Goal: Transaction & Acquisition: Purchase product/service

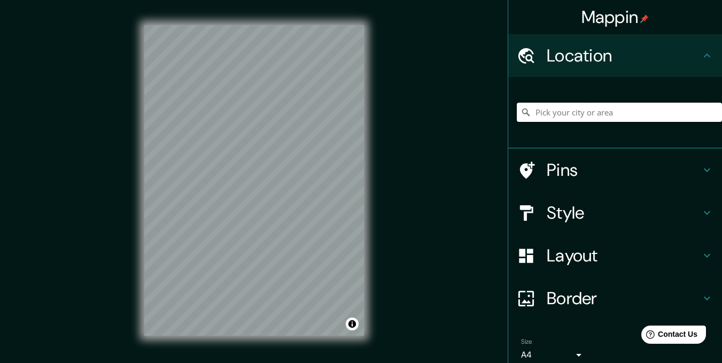
click at [580, 119] on input "Pick your city or area" at bounding box center [619, 112] width 205 height 19
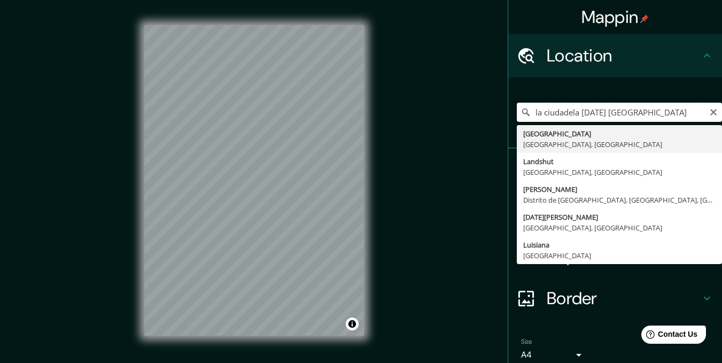
drag, startPoint x: 680, startPoint y: 111, endPoint x: 574, endPoint y: 114, distance: 105.3
click at [574, 114] on input "la ciudadela 20 de julio barranquilla" at bounding box center [619, 112] width 205 height 19
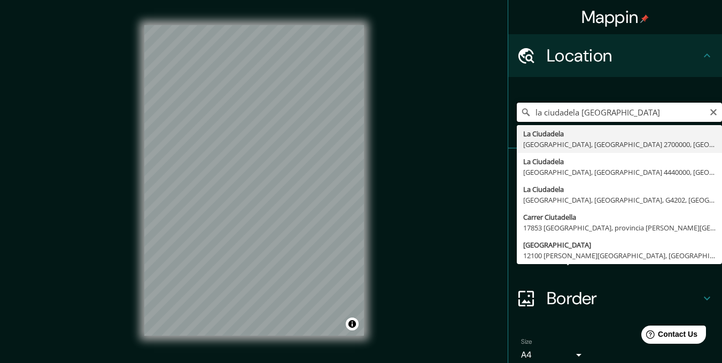
drag, startPoint x: 624, startPoint y: 110, endPoint x: 574, endPoint y: 113, distance: 49.8
click at [574, 113] on input "la ciudadela barranquilla" at bounding box center [619, 112] width 205 height 19
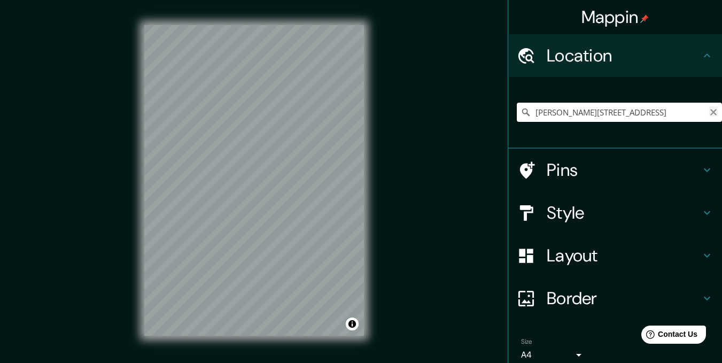
type input "Lane, Kamloops, Columbia Británica V2C 2V7, Canadá"
click at [709, 113] on icon "Clear" at bounding box center [713, 112] width 9 height 9
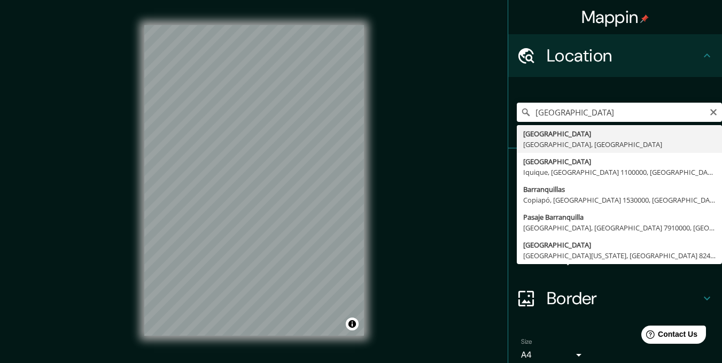
type input "Barranquilla, Atlántico, Colombia"
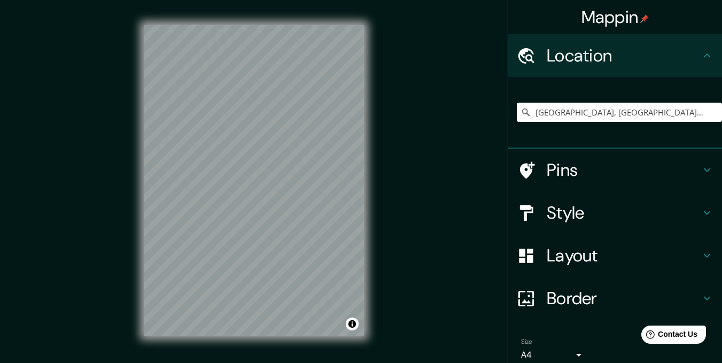
click at [614, 213] on h4 "Style" at bounding box center [624, 212] width 154 height 21
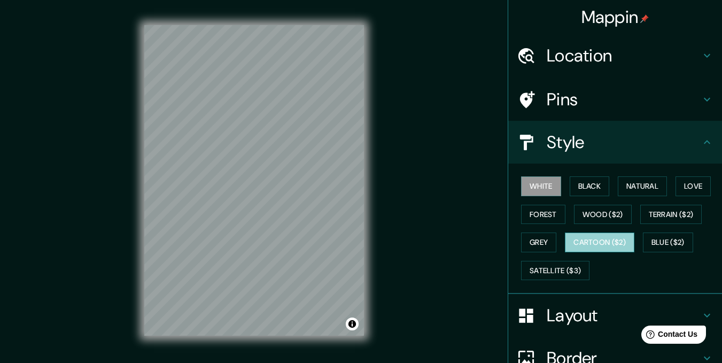
click at [601, 241] on button "Cartoon ($2)" at bounding box center [599, 242] width 69 height 20
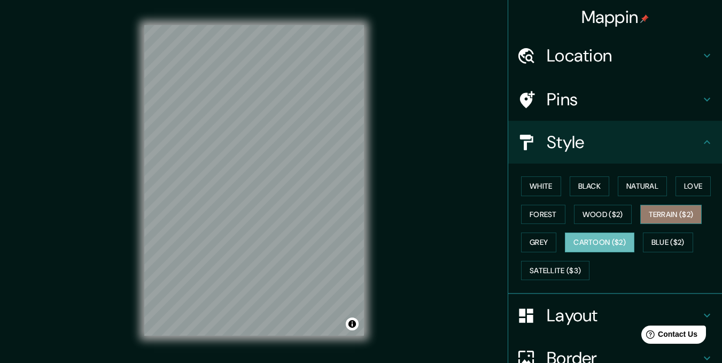
click at [659, 220] on button "Terrain ($2)" at bounding box center [671, 215] width 62 height 20
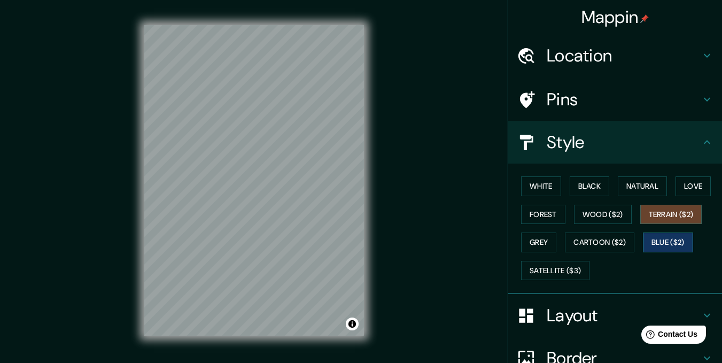
click at [676, 248] on button "Blue ($2)" at bounding box center [668, 242] width 50 height 20
click at [554, 272] on button "Satellite ($3)" at bounding box center [555, 271] width 68 height 20
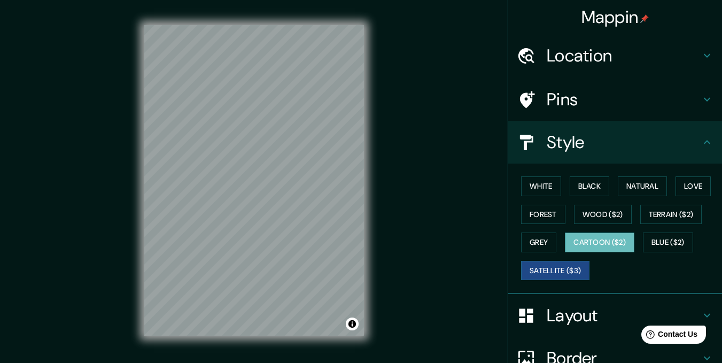
click at [592, 239] on button "Cartoon ($2)" at bounding box center [599, 242] width 69 height 20
click at [381, 301] on div "Mappin Location Barranquilla, Atlántico, Colombia Pins Style White Black Natura…" at bounding box center [361, 189] width 722 height 378
click at [538, 184] on button "White" at bounding box center [541, 186] width 40 height 20
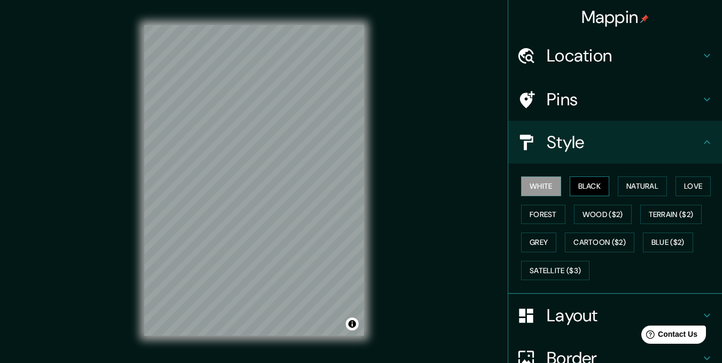
click at [587, 187] on button "Black" at bounding box center [589, 186] width 40 height 20
click at [646, 180] on button "Natural" at bounding box center [642, 186] width 49 height 20
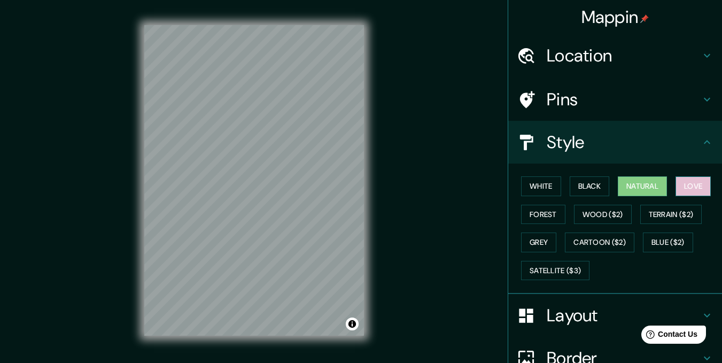
click at [694, 181] on button "Love" at bounding box center [692, 186] width 35 height 20
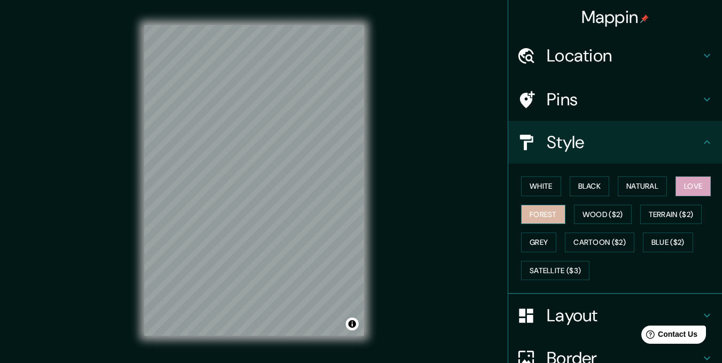
click at [553, 212] on button "Forest" at bounding box center [543, 215] width 44 height 20
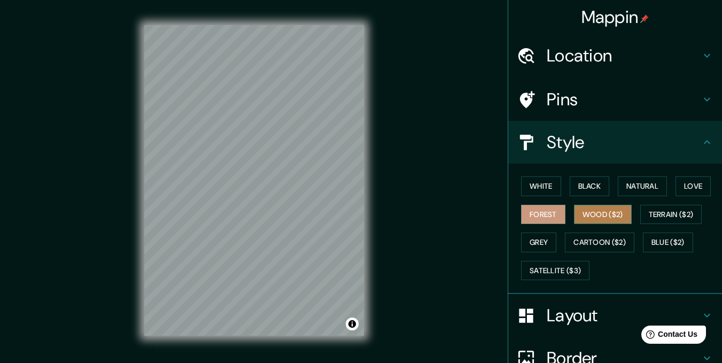
click at [590, 213] on button "Wood ($2)" at bounding box center [603, 215] width 58 height 20
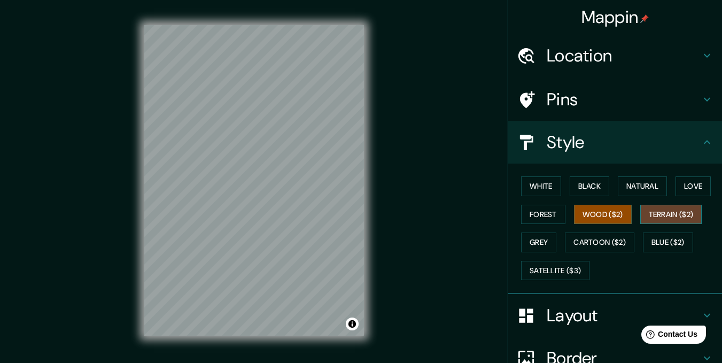
click at [654, 210] on button "Terrain ($2)" at bounding box center [671, 215] width 62 height 20
click at [536, 244] on button "Grey" at bounding box center [538, 242] width 35 height 20
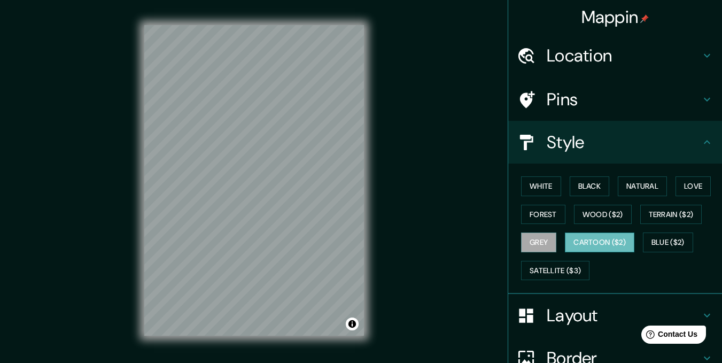
click at [590, 241] on button "Cartoon ($2)" at bounding box center [599, 242] width 69 height 20
click at [656, 243] on button "Blue ($2)" at bounding box center [668, 242] width 50 height 20
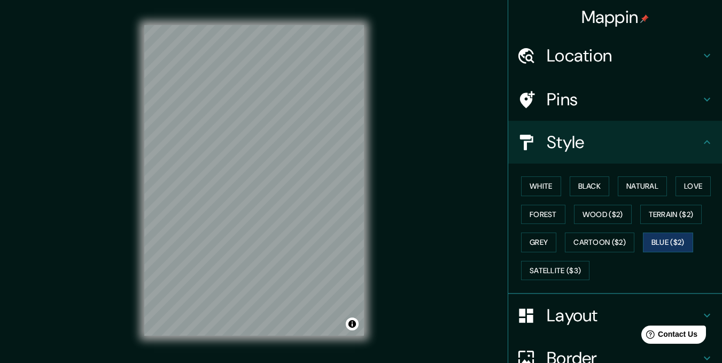
click at [548, 280] on div "White Black Natural Love Forest Wood ($2) Terrain ($2) Grey Cartoon ($2) Blue (…" at bounding box center [619, 228] width 205 height 112
click at [547, 271] on button "Satellite ($3)" at bounding box center [555, 271] width 68 height 20
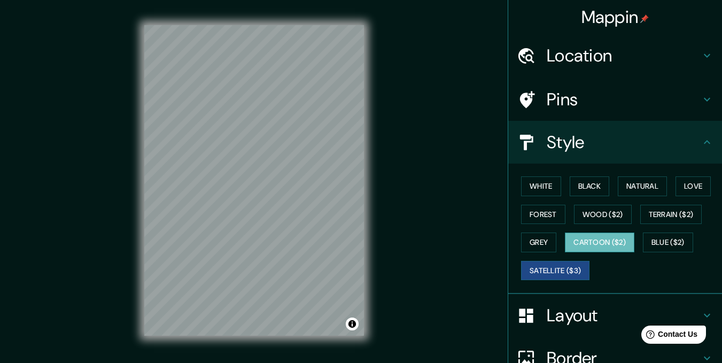
click at [611, 244] on button "Cartoon ($2)" at bounding box center [599, 242] width 69 height 20
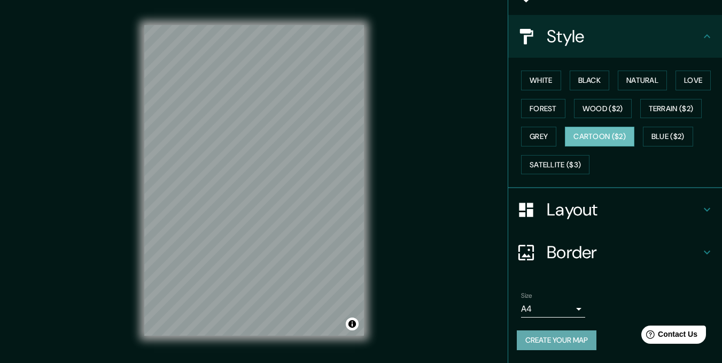
click at [557, 345] on button "Create your map" at bounding box center [557, 340] width 80 height 20
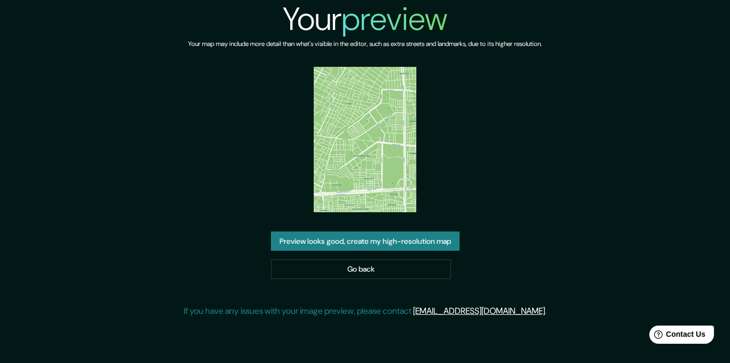
click at [384, 243] on button "Preview looks good, create my high-resolution map" at bounding box center [365, 241] width 189 height 20
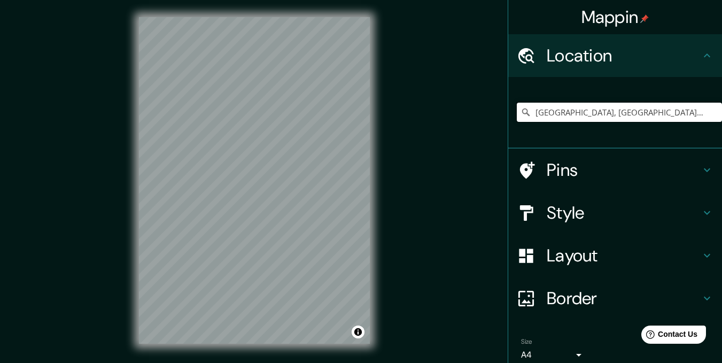
click at [656, 118] on input "[GEOGRAPHIC_DATA], [GEOGRAPHIC_DATA], [GEOGRAPHIC_DATA]" at bounding box center [619, 112] width 205 height 19
click at [662, 115] on input "[GEOGRAPHIC_DATA], [GEOGRAPHIC_DATA], [GEOGRAPHIC_DATA]" at bounding box center [619, 112] width 205 height 19
click at [662, 115] on input "Barranquilla, Atlántico, Colombia" at bounding box center [619, 112] width 205 height 19
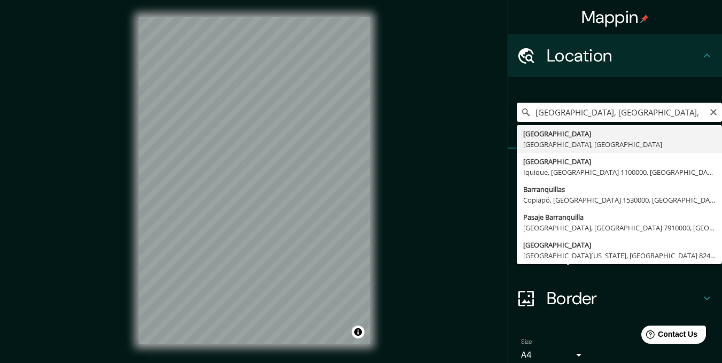
type input "Barranquilla, Atlántico, Colombia"
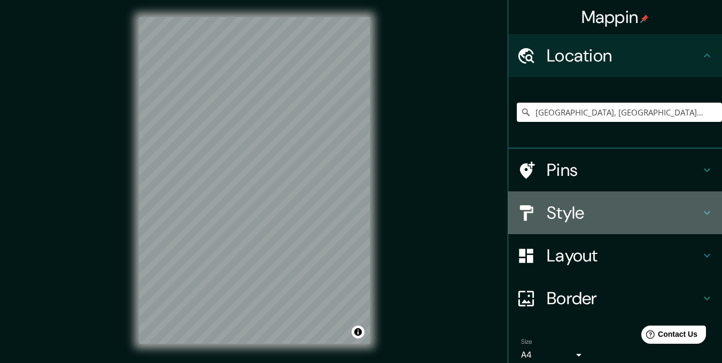
click at [568, 210] on h4 "Style" at bounding box center [624, 212] width 154 height 21
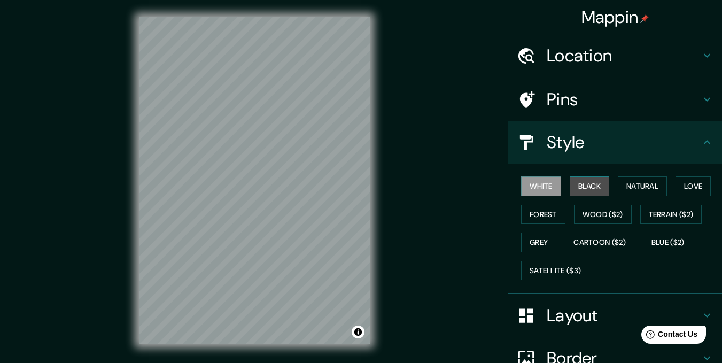
click at [583, 181] on button "Black" at bounding box center [589, 186] width 40 height 20
click at [658, 176] on button "Natural" at bounding box center [642, 186] width 49 height 20
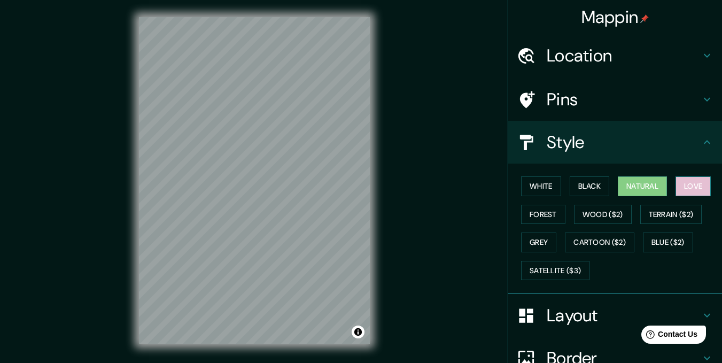
click at [690, 189] on button "Love" at bounding box center [692, 186] width 35 height 20
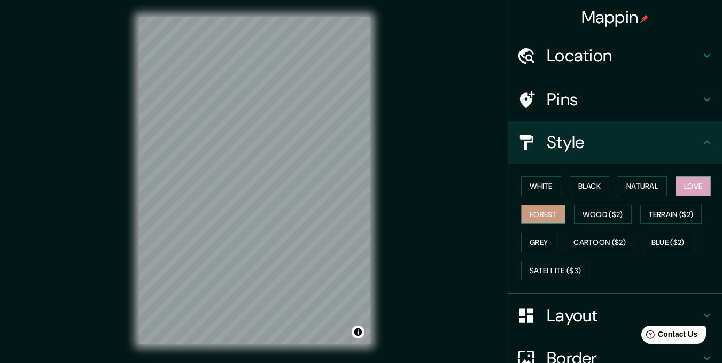
click at [536, 214] on button "Forest" at bounding box center [543, 215] width 44 height 20
click at [591, 212] on button "Wood ($2)" at bounding box center [603, 215] width 58 height 20
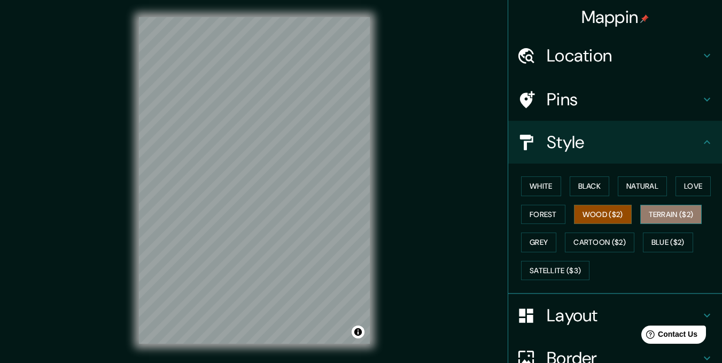
click at [662, 214] on button "Terrain ($2)" at bounding box center [671, 215] width 62 height 20
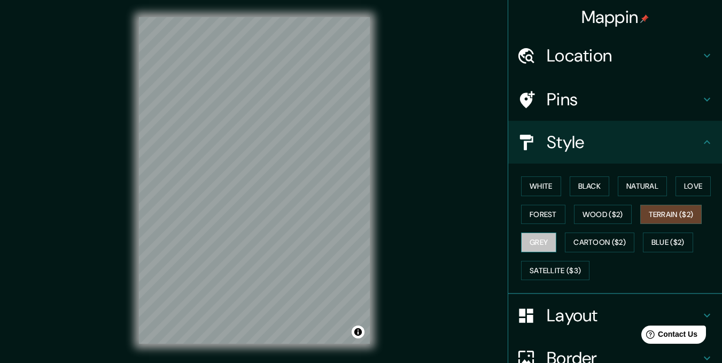
click at [532, 244] on button "Grey" at bounding box center [538, 242] width 35 height 20
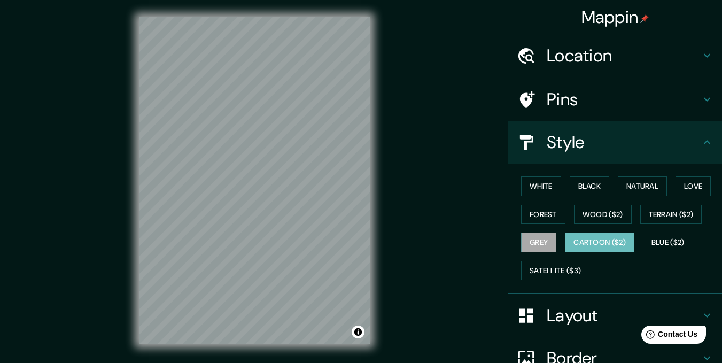
click at [578, 239] on button "Cartoon ($2)" at bounding box center [599, 242] width 69 height 20
click at [654, 248] on button "Blue ($2)" at bounding box center [668, 242] width 50 height 20
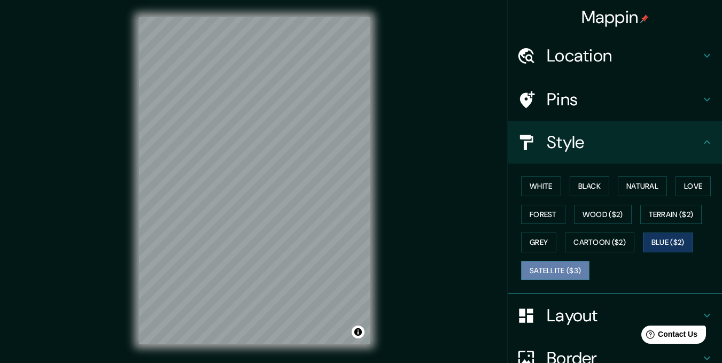
click at [550, 269] on button "Satellite ($3)" at bounding box center [555, 271] width 68 height 20
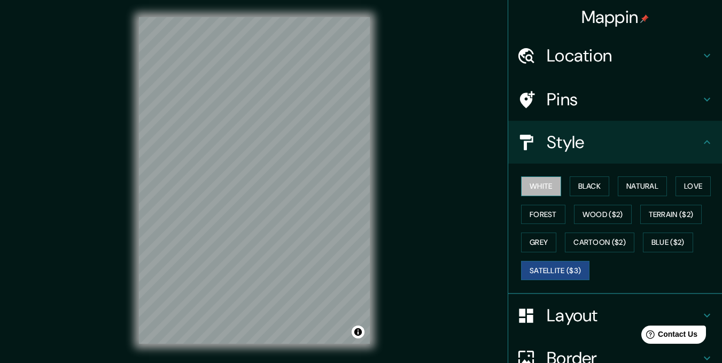
click at [543, 179] on button "White" at bounding box center [541, 186] width 40 height 20
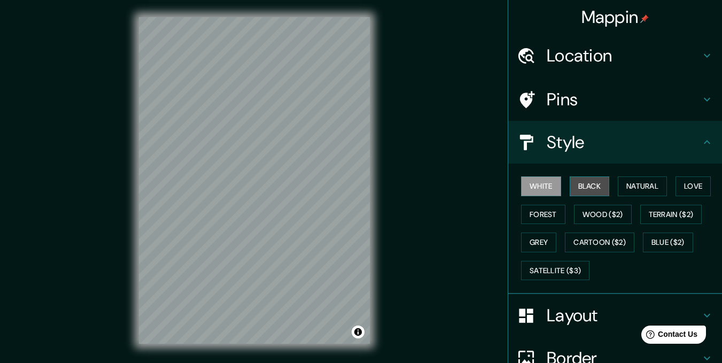
click at [594, 187] on button "Black" at bounding box center [589, 186] width 40 height 20
click at [637, 191] on button "Natural" at bounding box center [642, 186] width 49 height 20
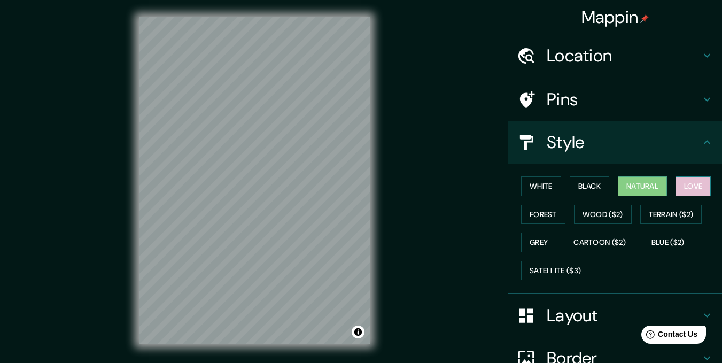
click at [680, 186] on button "Love" at bounding box center [692, 186] width 35 height 20
click at [540, 247] on button "Grey" at bounding box center [538, 242] width 35 height 20
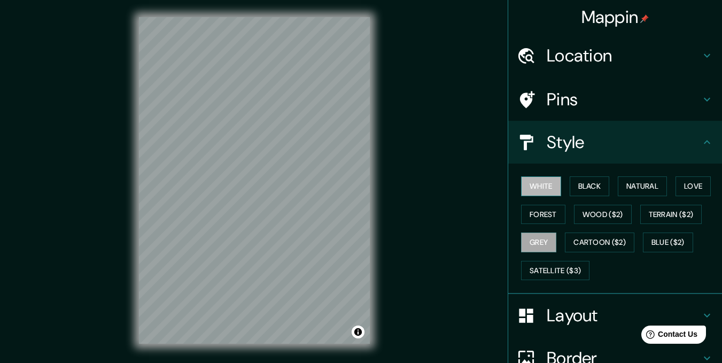
click at [532, 185] on button "White" at bounding box center [541, 186] width 40 height 20
